Goal: Information Seeking & Learning: Learn about a topic

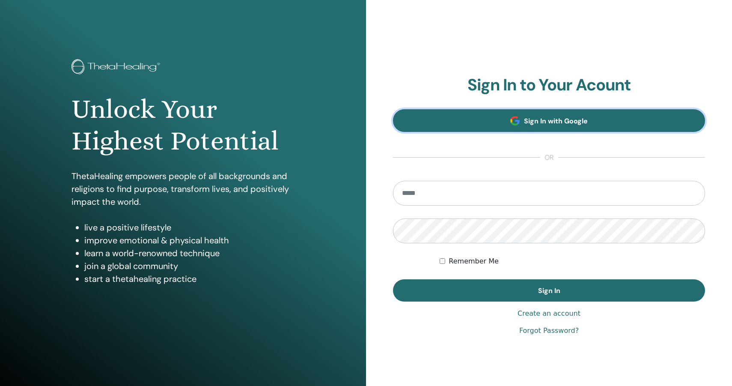
click at [461, 114] on link "Sign In with Google" at bounding box center [549, 120] width 312 height 23
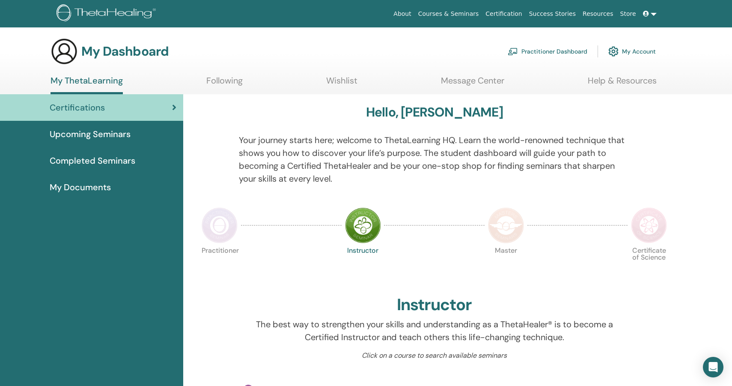
click at [120, 140] on link "Upcoming Seminars" at bounding box center [91, 134] width 183 height 27
